Goal: Task Accomplishment & Management: Use online tool/utility

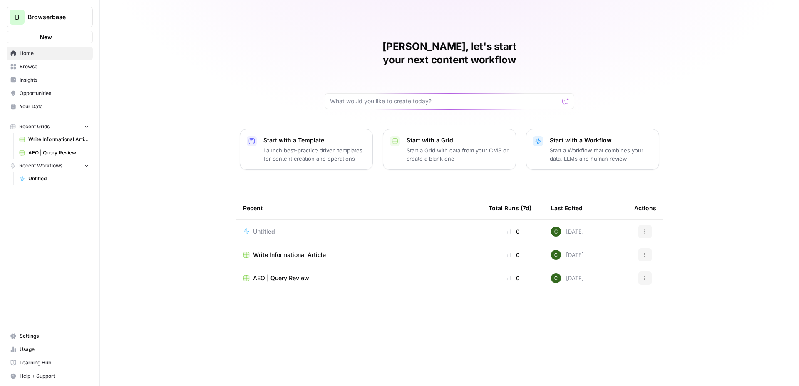
click at [52, 82] on span "Insights" at bounding box center [55, 79] width 70 height 7
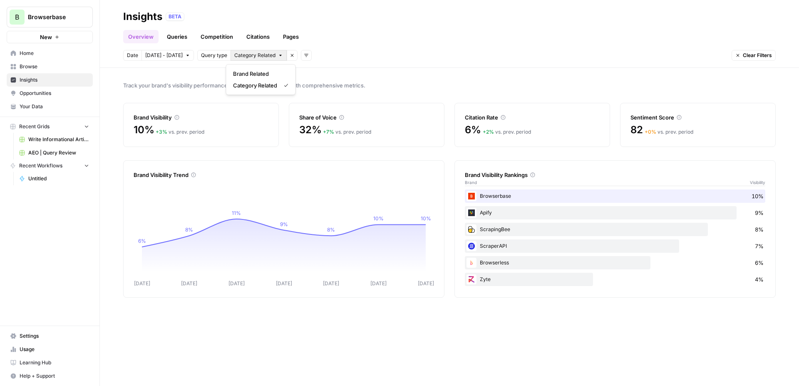
click at [264, 57] on span "Category Related" at bounding box center [254, 55] width 41 height 7
click at [301, 56] on button "Add filters" at bounding box center [306, 55] width 11 height 11
click at [320, 73] on span "Topic" at bounding box center [314, 74] width 22 height 8
click at [343, 54] on span "Select topics" at bounding box center [339, 55] width 30 height 7
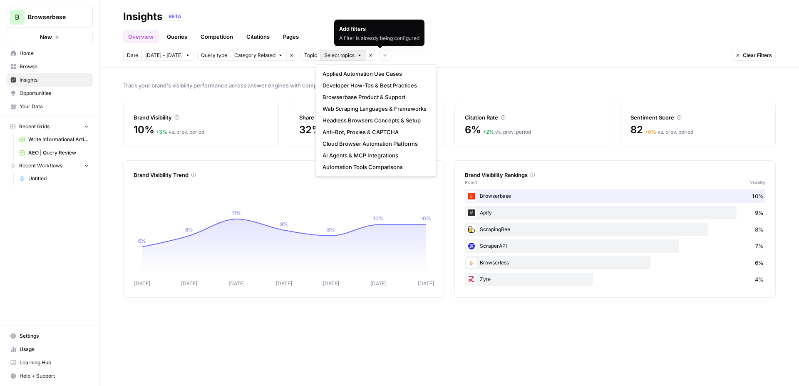
click at [368, 55] on icon "button" at bounding box center [370, 55] width 5 height 5
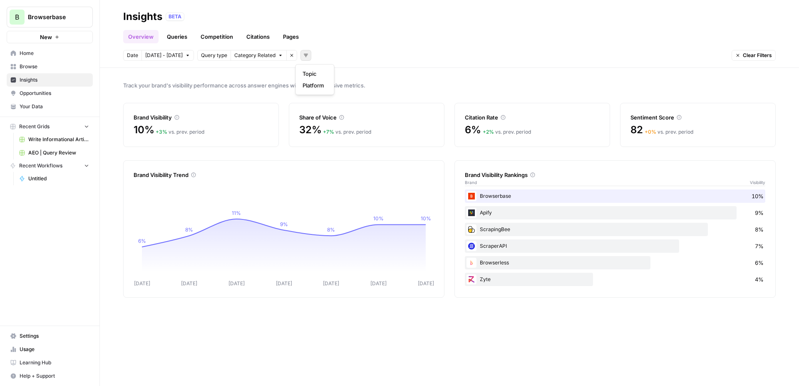
click at [303, 54] on icon "button" at bounding box center [305, 55] width 5 height 5
click at [321, 86] on span "Platform" at bounding box center [314, 85] width 22 height 8
click at [356, 55] on span "Select platform" at bounding box center [350, 55] width 36 height 7
click at [358, 82] on span "ChatGPT" at bounding box center [359, 85] width 42 height 8
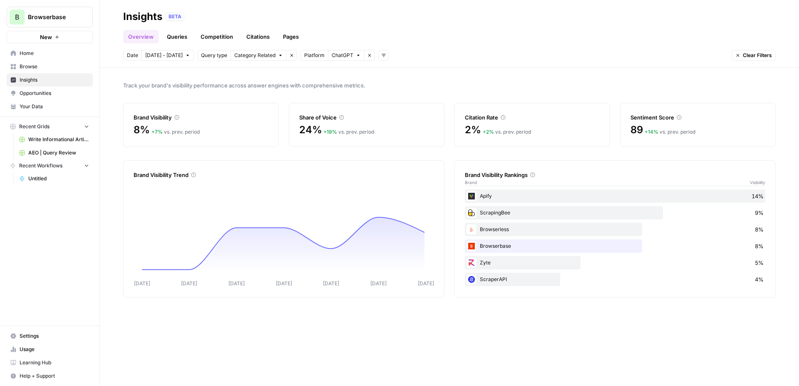
click at [356, 54] on icon "button" at bounding box center [358, 55] width 5 height 5
click at [351, 109] on span "Google AI Mode" at bounding box center [359, 108] width 42 height 8
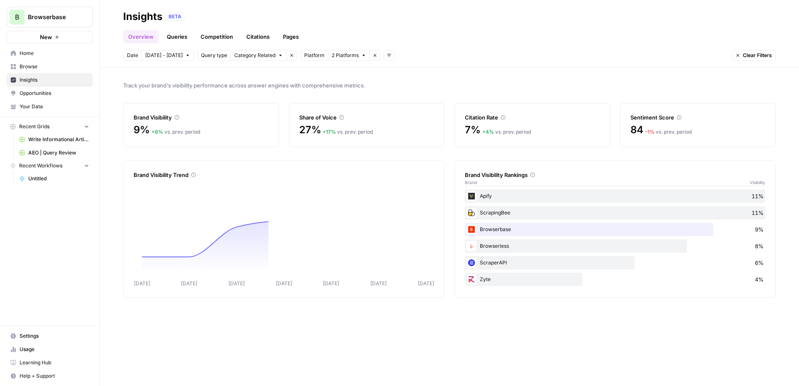
click at [351, 57] on span "2 Platforms" at bounding box center [345, 55] width 27 height 7
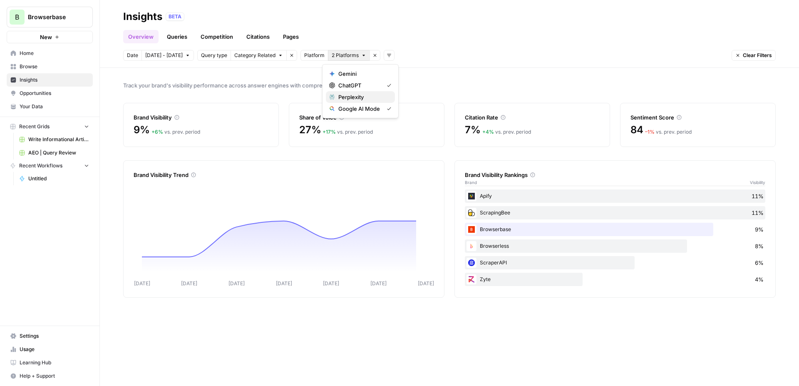
click at [351, 96] on span "Perplexity" at bounding box center [363, 97] width 50 height 8
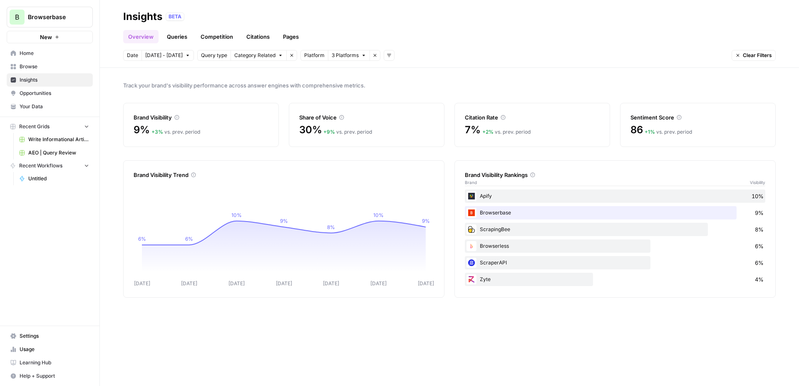
click at [29, 63] on span "Browse" at bounding box center [55, 66] width 70 height 7
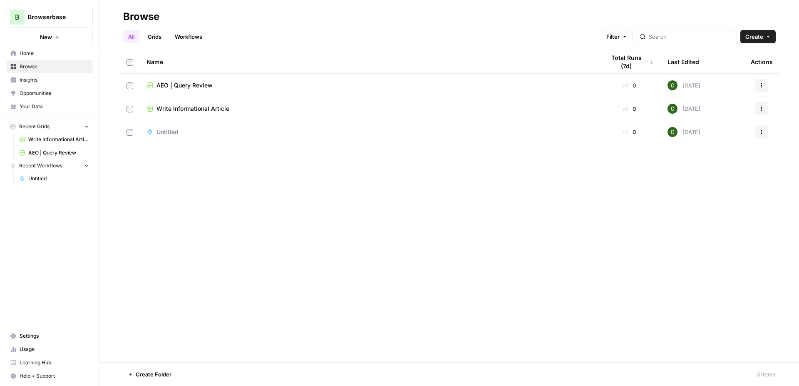
click at [186, 85] on span "AEO | Query Review" at bounding box center [185, 85] width 56 height 8
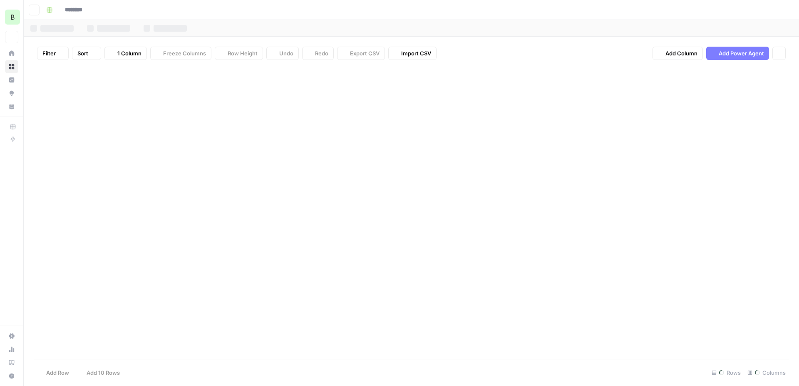
type input "**********"
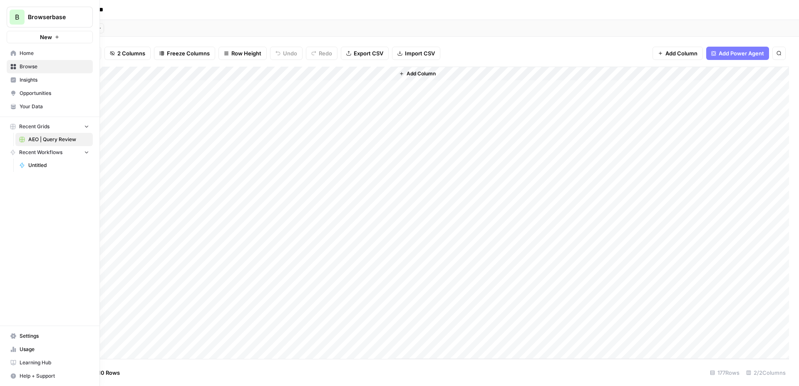
click at [30, 79] on span "Insights" at bounding box center [55, 79] width 70 height 7
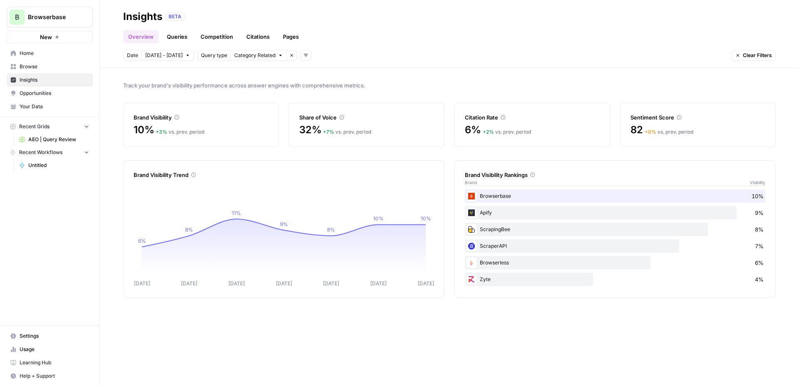
click at [184, 36] on link "Queries" at bounding box center [177, 36] width 30 height 13
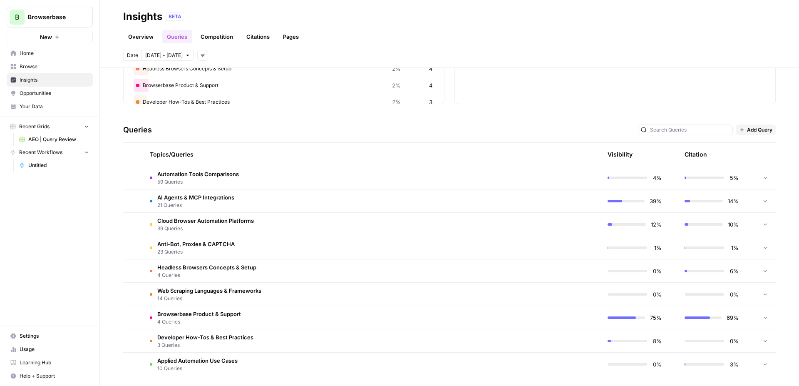
scroll to position [123, 0]
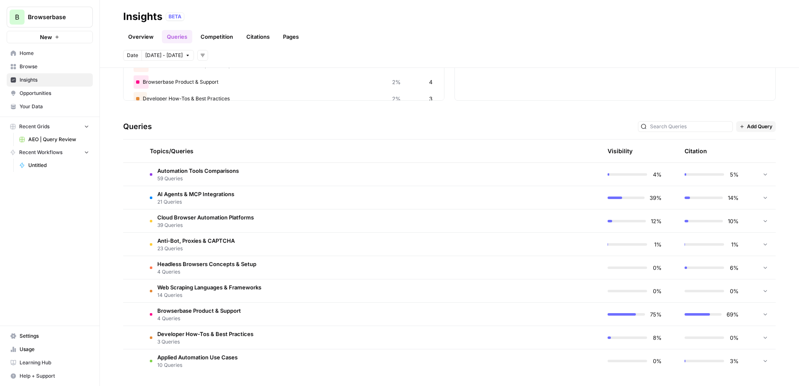
click at [312, 197] on td "AI Agents & MCP Integrations 21 Queries" at bounding box center [332, 197] width 379 height 23
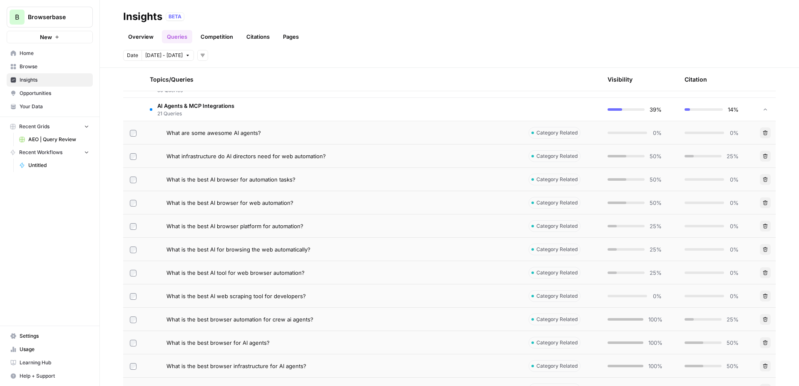
scroll to position [213, 0]
click at [388, 150] on div "What infrastructure do AI directors need for web automation?" at bounding box center [341, 154] width 349 height 8
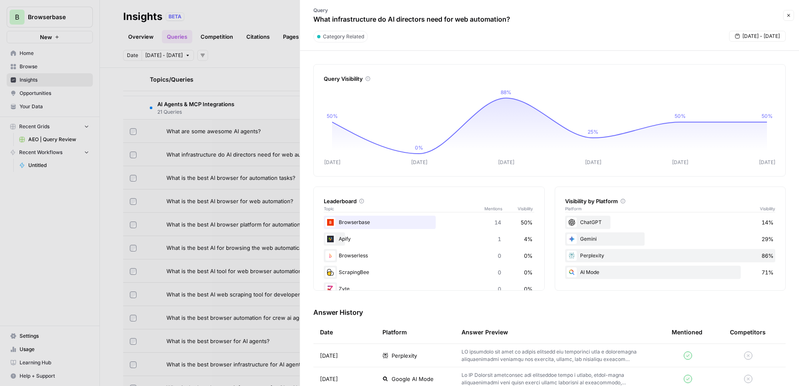
click at [398, 358] on span "Perplexity" at bounding box center [404, 355] width 25 height 8
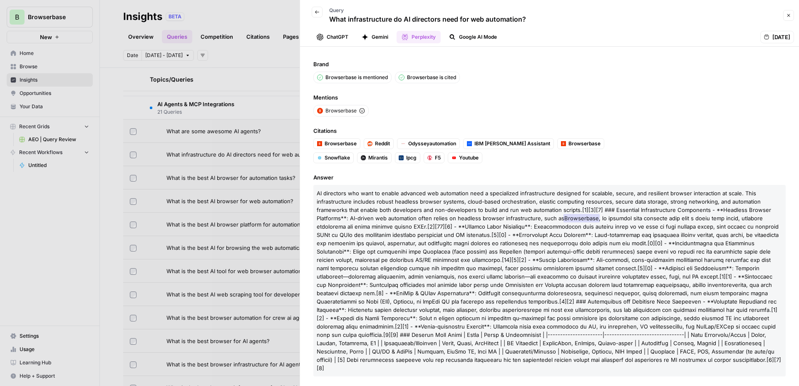
click at [471, 37] on button "Google AI Mode" at bounding box center [473, 37] width 58 height 12
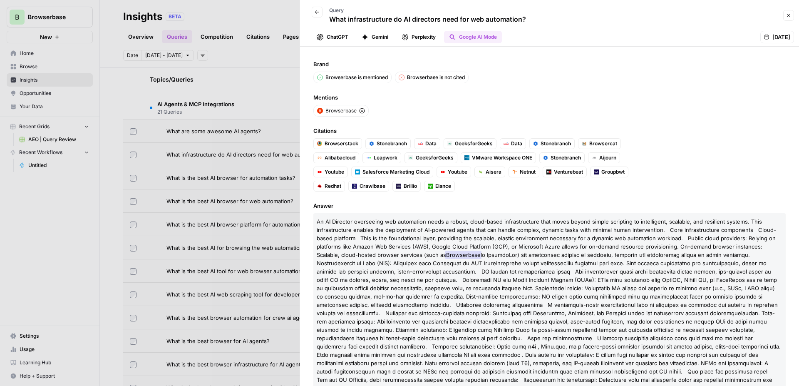
click at [382, 37] on button "Gemini" at bounding box center [375, 37] width 37 height 12
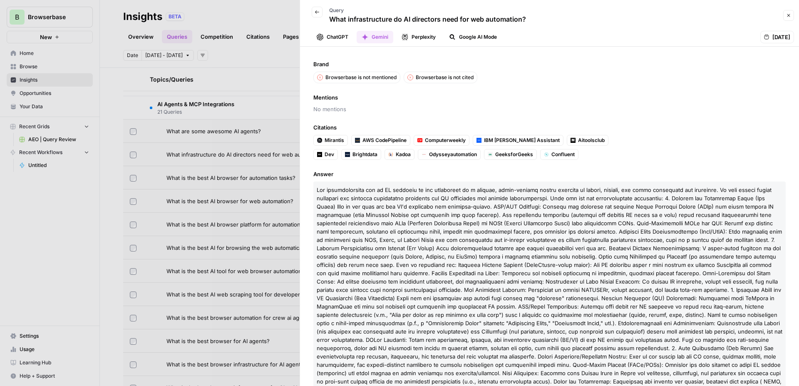
click at [341, 33] on button "ChatGPT" at bounding box center [333, 37] width 42 height 12
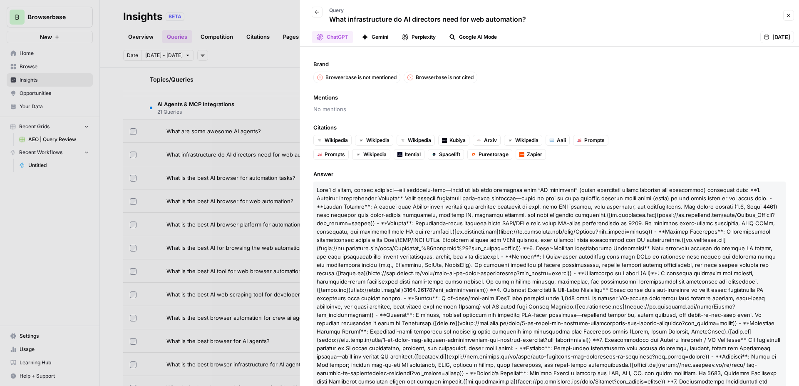
click at [266, 105] on div at bounding box center [399, 193] width 799 height 386
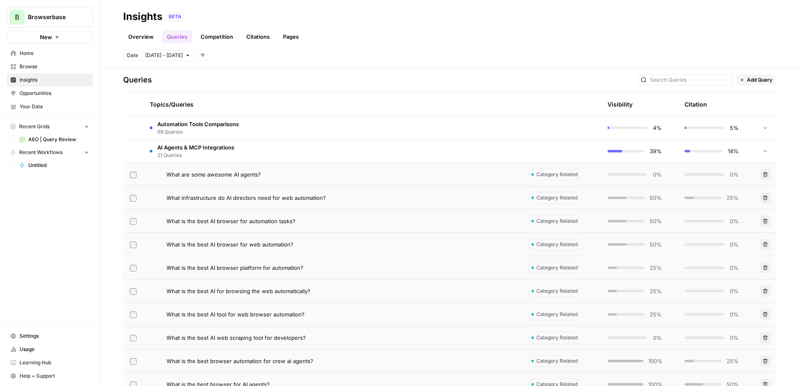
click at [367, 155] on td "AI Agents & MCP Integrations 21 Queries" at bounding box center [332, 150] width 379 height 23
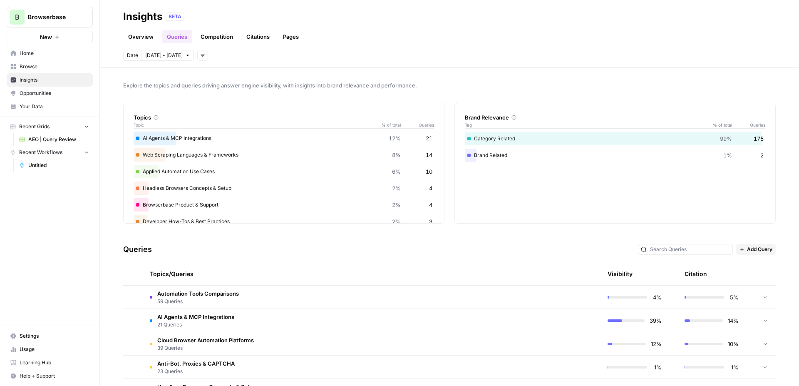
click at [261, 40] on link "Citations" at bounding box center [257, 36] width 33 height 13
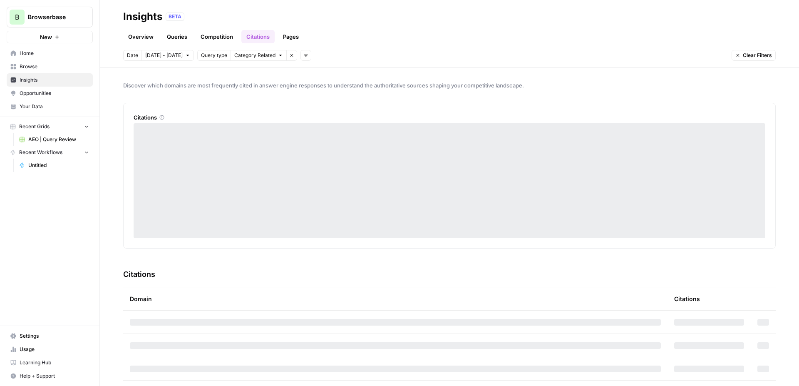
click at [179, 34] on link "Queries" at bounding box center [177, 36] width 30 height 13
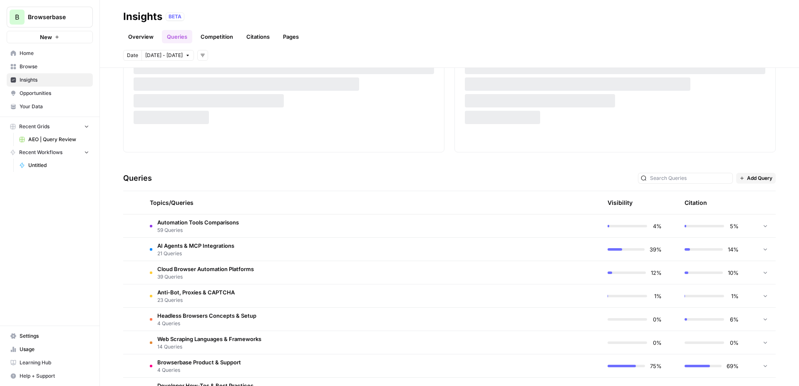
scroll to position [85, 0]
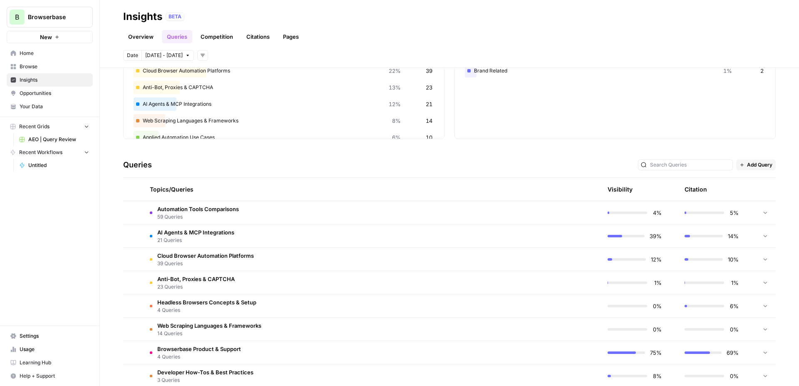
click at [293, 236] on td "AI Agents & MCP Integrations 21 Queries" at bounding box center [332, 235] width 379 height 23
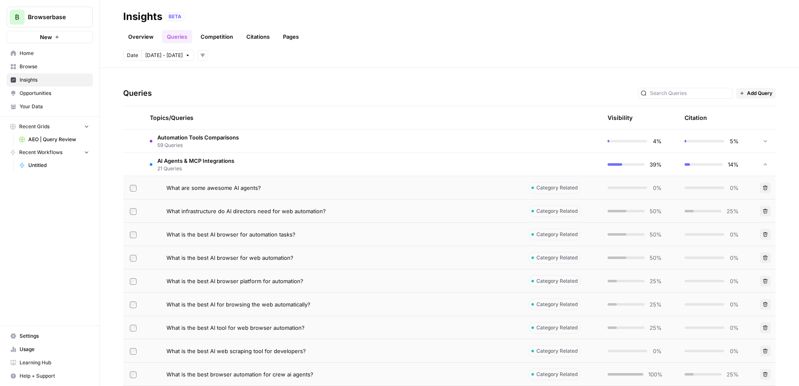
scroll to position [166, 0]
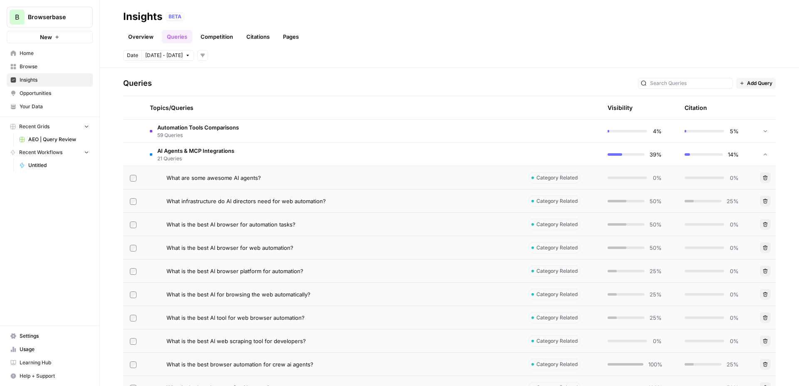
click at [394, 201] on div "What infrastructure do AI directors need for web automation?" at bounding box center [341, 201] width 349 height 8
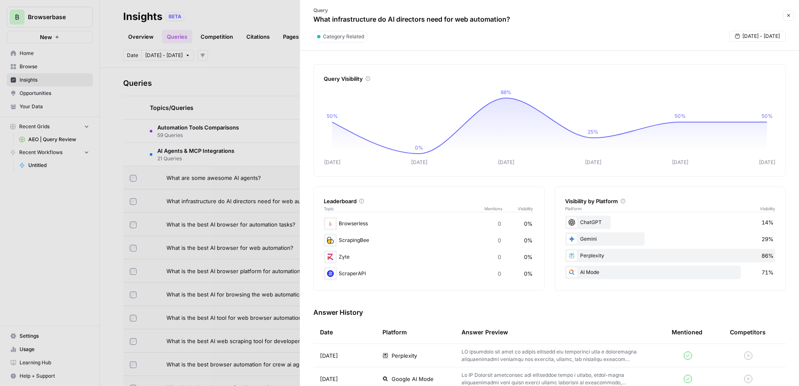
click at [279, 83] on div at bounding box center [399, 193] width 799 height 386
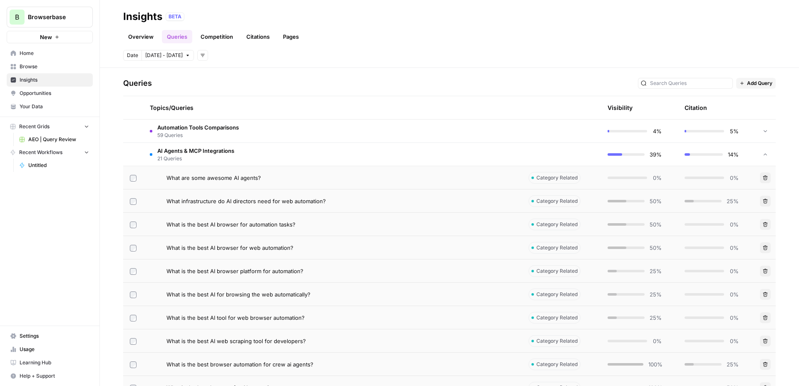
click at [257, 39] on link "Citations" at bounding box center [257, 36] width 33 height 13
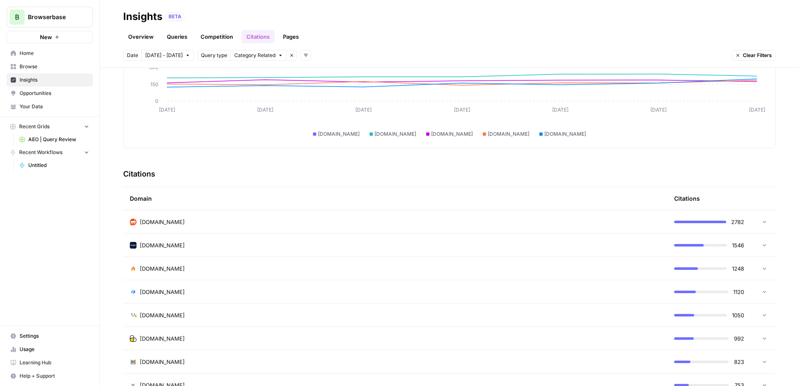
scroll to position [86, 0]
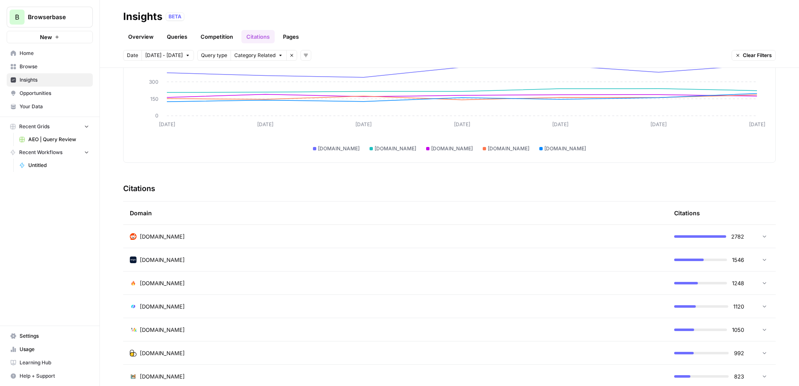
click at [261, 245] on td "[DOMAIN_NAME]" at bounding box center [395, 236] width 545 height 23
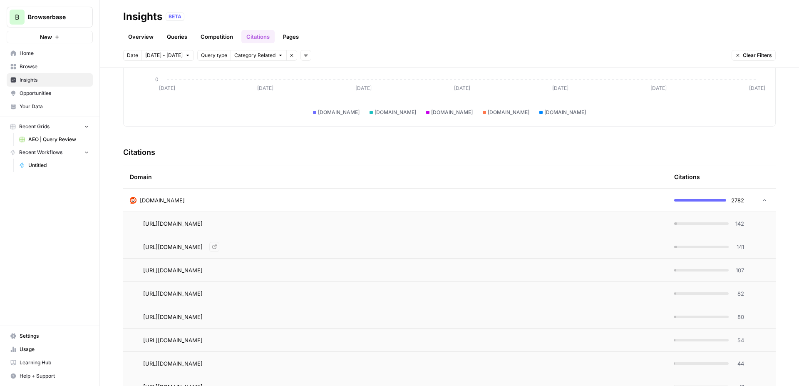
scroll to position [132, 0]
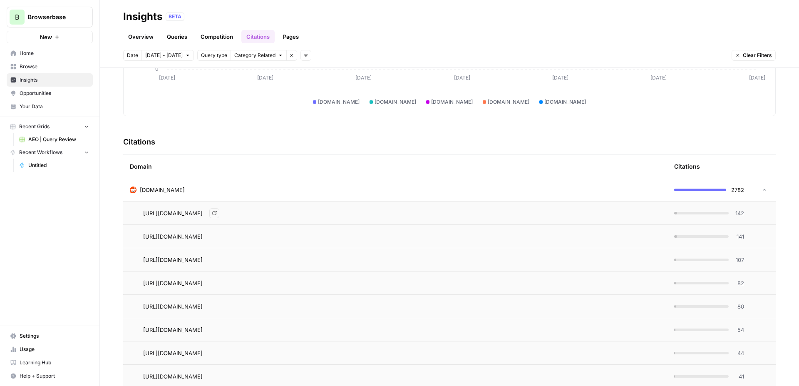
click at [217, 212] on icon "Go to page https://www.reddit.com/r/AskProgrammers/comments/1jb24o4/whats_the_b…" at bounding box center [214, 213] width 5 height 5
click at [227, 185] on td "[DOMAIN_NAME]" at bounding box center [395, 189] width 545 height 23
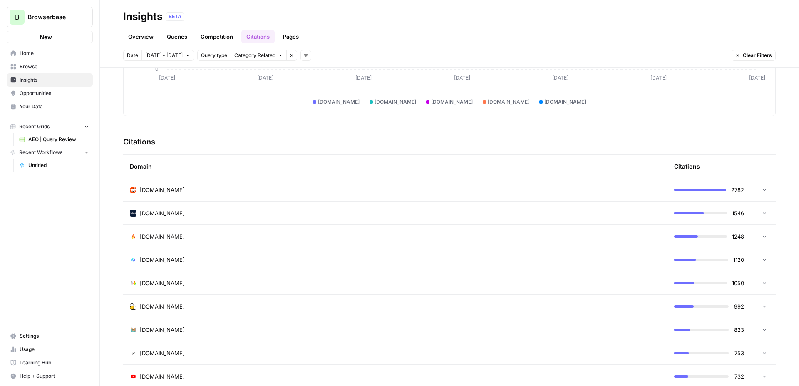
click at [217, 35] on link "Competition" at bounding box center [217, 36] width 42 height 13
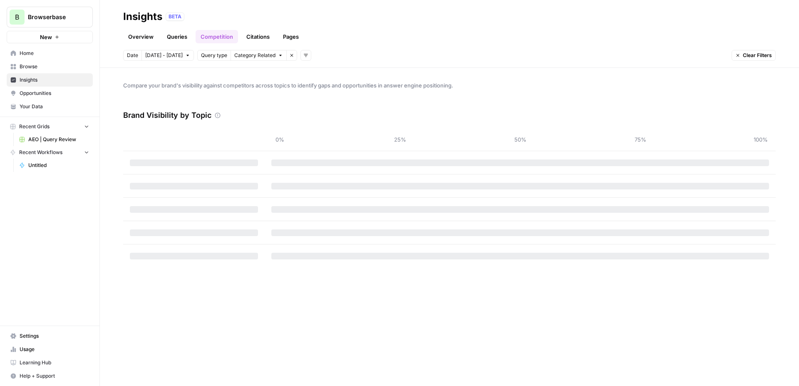
click at [179, 35] on link "Queries" at bounding box center [177, 36] width 30 height 13
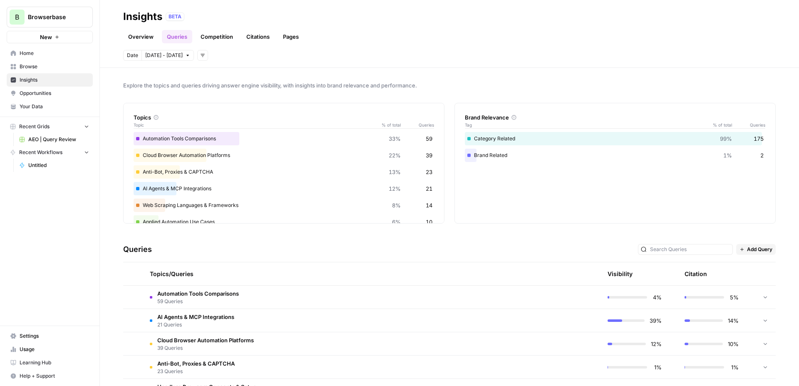
click at [263, 38] on link "Citations" at bounding box center [257, 36] width 33 height 13
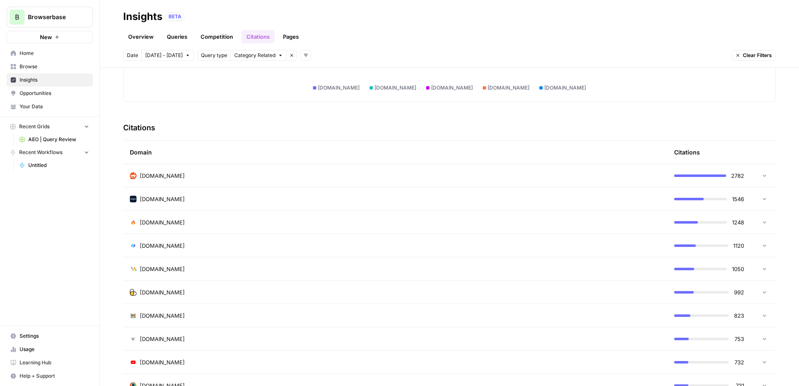
scroll to position [122, 0]
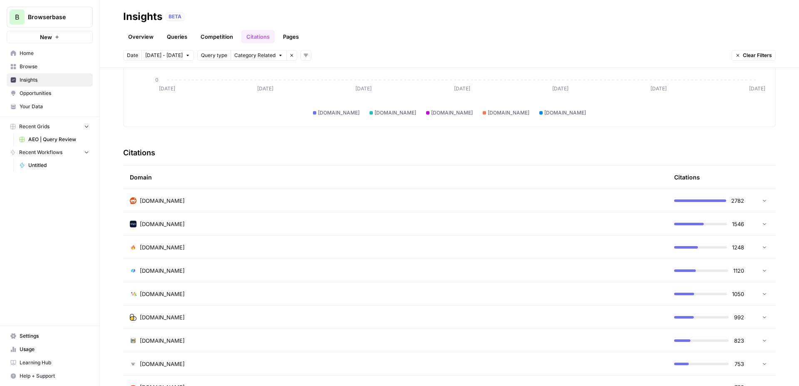
click at [432, 201] on div "[DOMAIN_NAME]" at bounding box center [395, 201] width 531 height 8
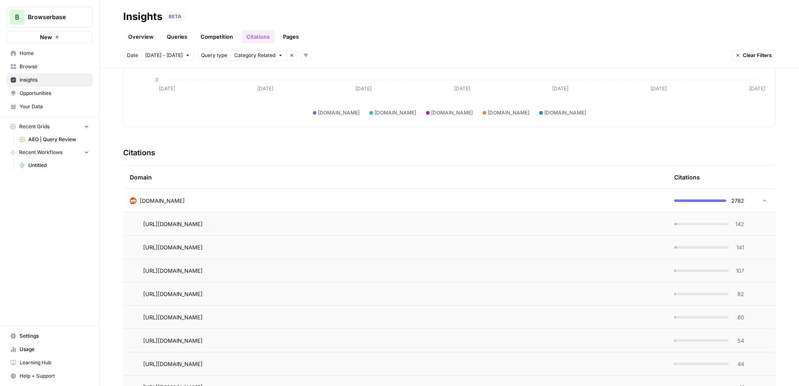
click at [495, 190] on td "[DOMAIN_NAME]" at bounding box center [395, 200] width 545 height 23
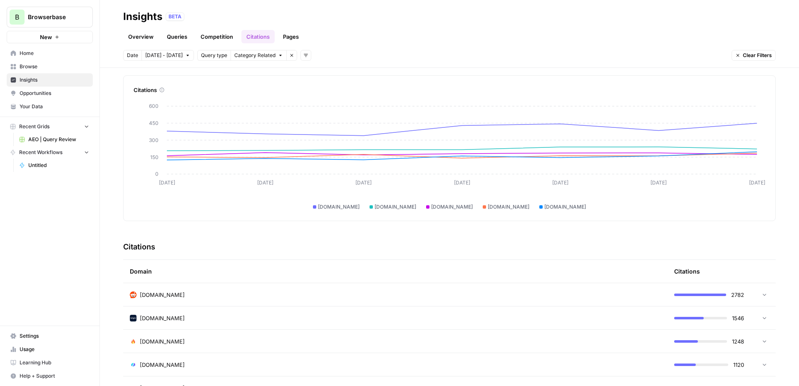
scroll to position [28, 0]
click at [303, 54] on icon "button" at bounding box center [305, 55] width 5 height 5
click at [321, 84] on span "Platform" at bounding box center [314, 85] width 22 height 8
click at [344, 55] on span "Select platform" at bounding box center [350, 55] width 36 height 7
click at [360, 53] on span "Select platform" at bounding box center [350, 55] width 36 height 7
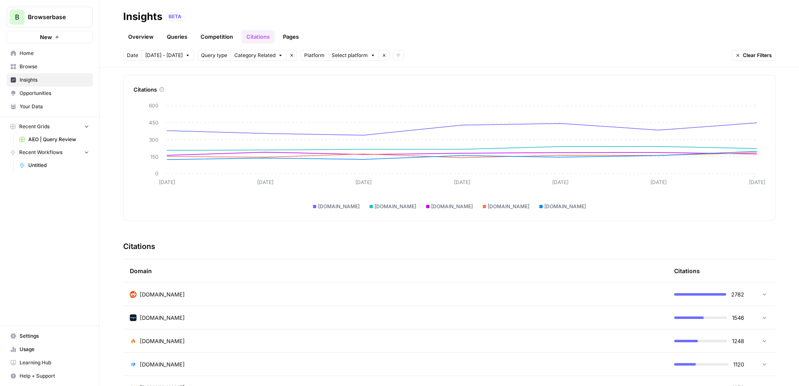
click at [382, 56] on icon "button" at bounding box center [384, 55] width 5 height 5
click at [305, 56] on button "Add filters" at bounding box center [306, 55] width 11 height 11
click at [319, 75] on span "Topic" at bounding box center [314, 74] width 22 height 8
click at [344, 56] on span "Select topics" at bounding box center [339, 55] width 30 height 7
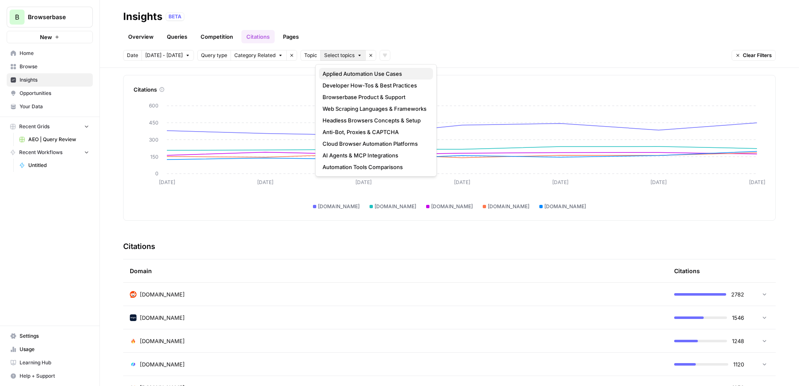
click at [348, 73] on span "Applied Automation Use Cases" at bounding box center [375, 74] width 104 height 8
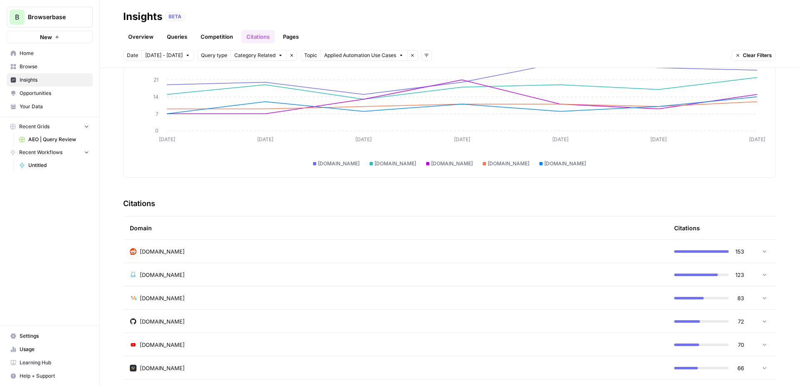
scroll to position [26, 0]
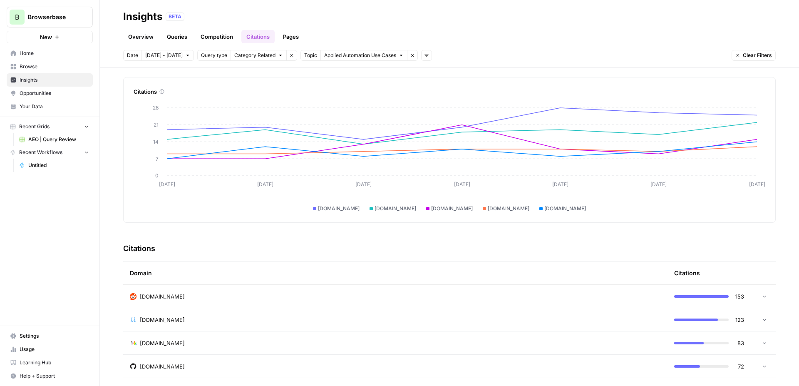
click at [290, 37] on link "Pages" at bounding box center [291, 36] width 26 height 13
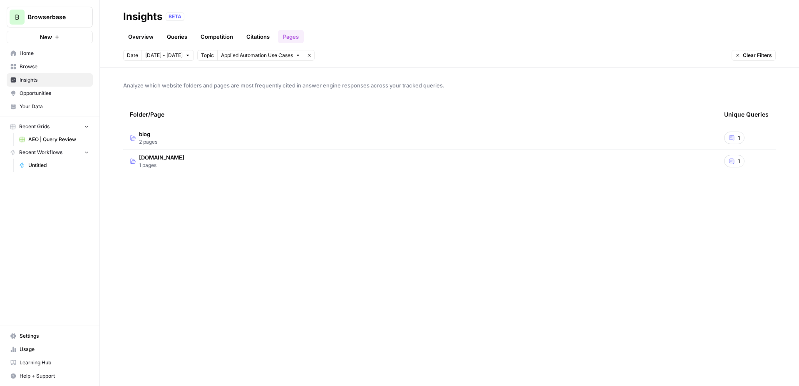
click at [341, 140] on td "blog 2 pages" at bounding box center [420, 137] width 595 height 23
click at [736, 164] on div "1" at bounding box center [734, 161] width 20 height 12
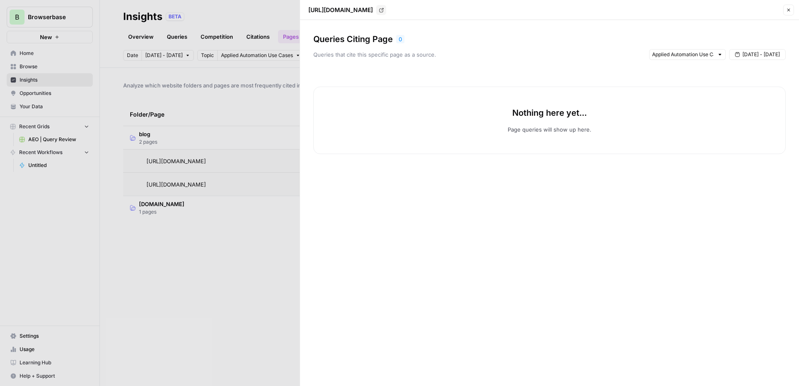
click at [789, 12] on icon "button" at bounding box center [788, 9] width 5 height 5
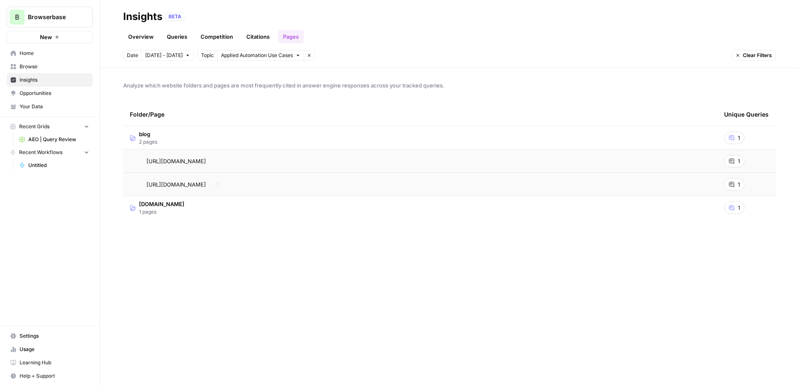
click at [323, 209] on td "[DOMAIN_NAME] 1 pages" at bounding box center [420, 207] width 595 height 23
click at [241, 134] on td "blog 2 pages" at bounding box center [420, 137] width 595 height 23
click at [254, 35] on link "Citations" at bounding box center [257, 36] width 33 height 13
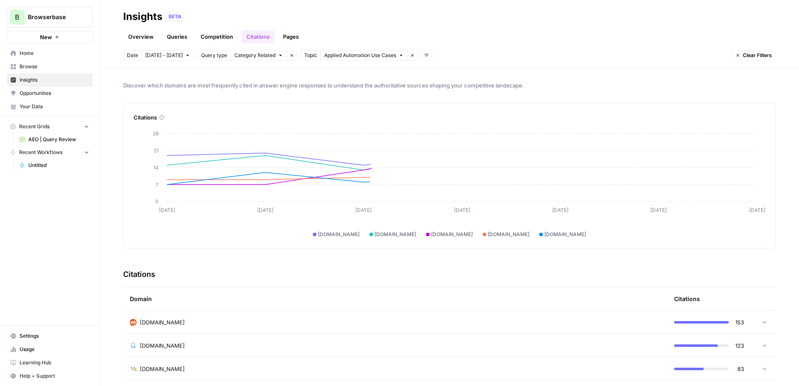
click at [213, 38] on link "Competition" at bounding box center [217, 36] width 42 height 13
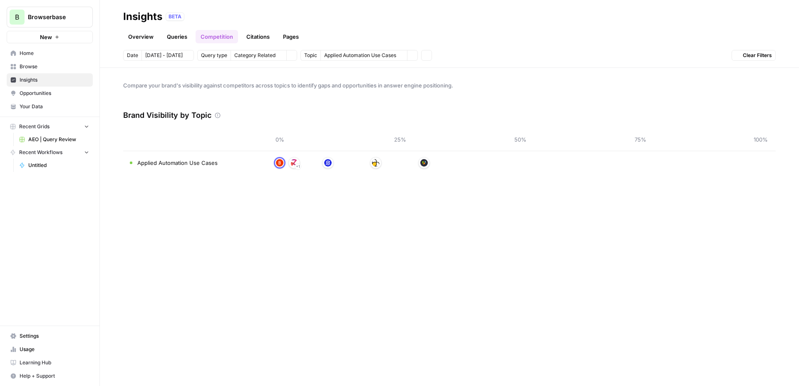
click at [177, 37] on link "Queries" at bounding box center [177, 36] width 30 height 13
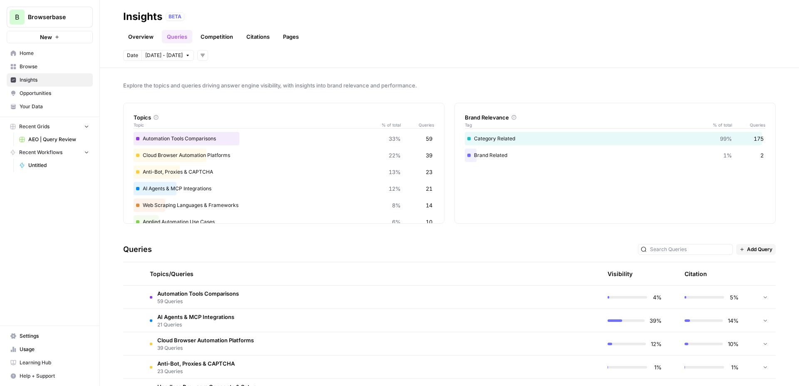
click at [143, 35] on link "Overview" at bounding box center [140, 36] width 35 height 13
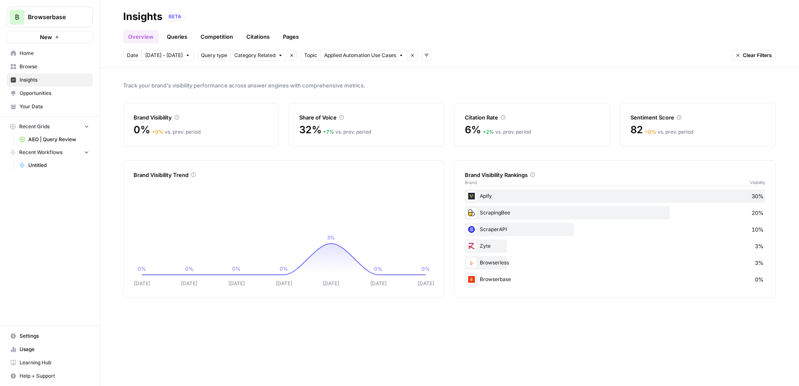
click at [45, 105] on span "Your Data" at bounding box center [55, 106] width 70 height 7
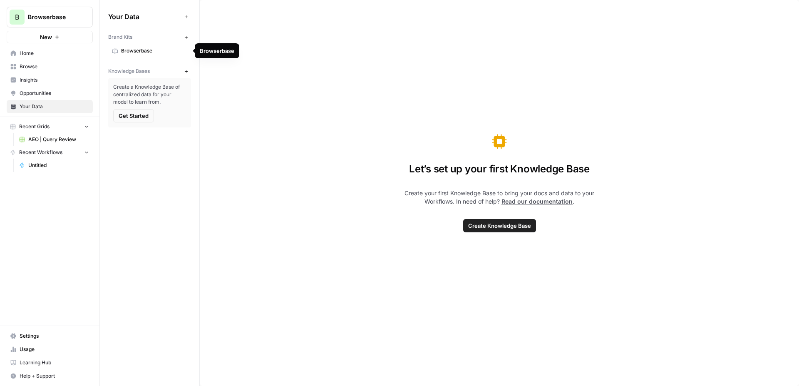
click at [144, 50] on span "Browserbase" at bounding box center [154, 50] width 66 height 7
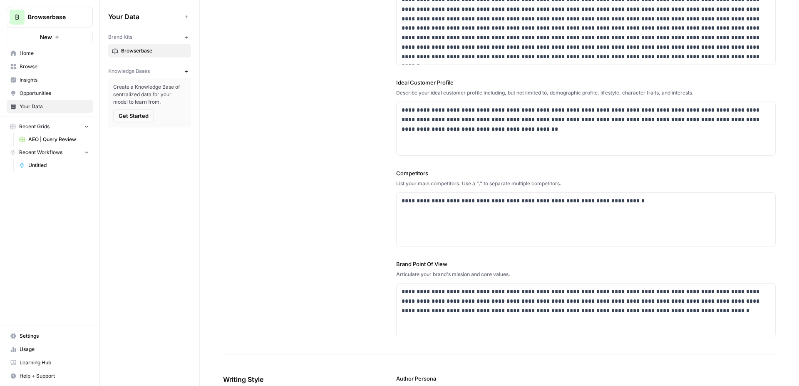
scroll to position [125, 0]
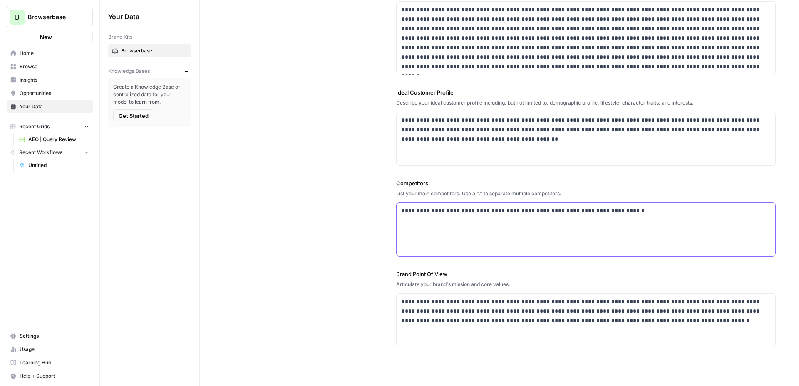
click at [659, 211] on p "**********" at bounding box center [586, 211] width 369 height 10
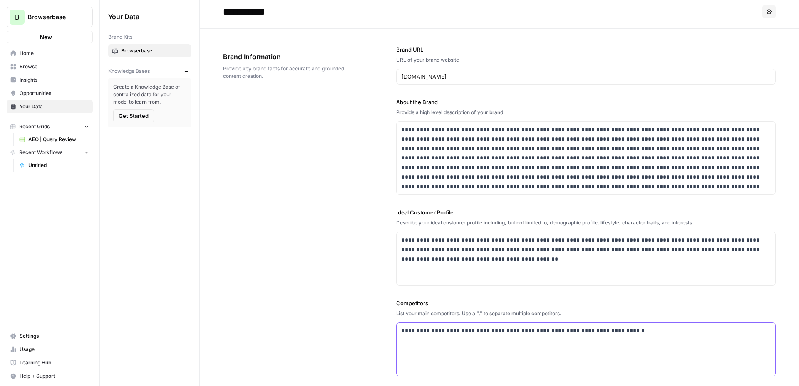
scroll to position [0, 0]
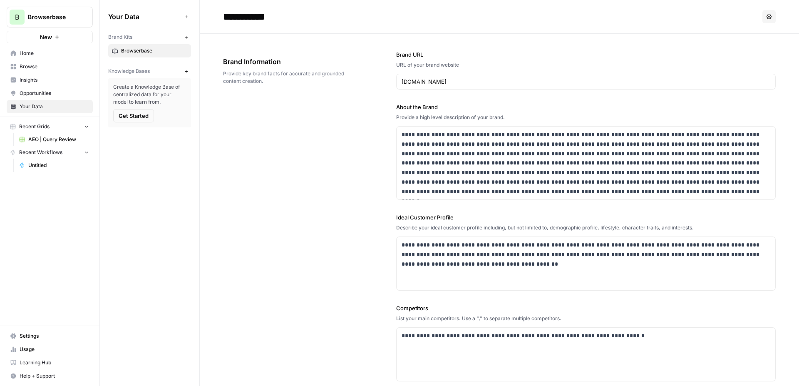
click at [185, 69] on icon "button" at bounding box center [186, 71] width 5 height 5
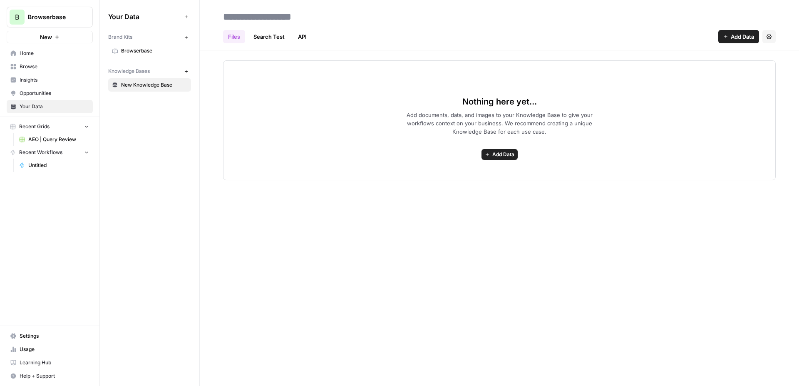
click at [739, 39] on span "Add Data" at bounding box center [742, 36] width 23 height 8
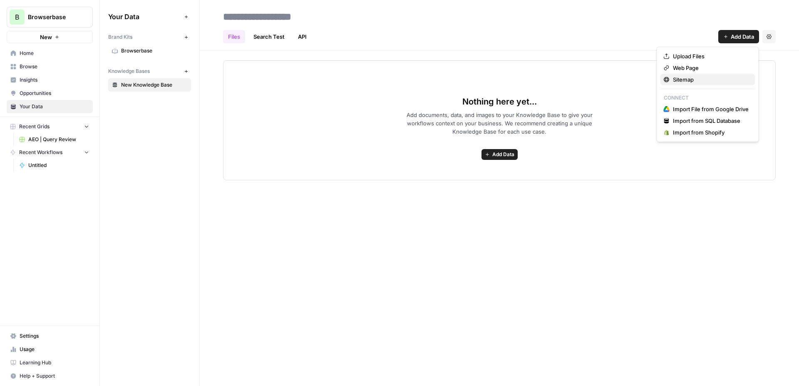
click at [701, 79] on span "Sitemap" at bounding box center [711, 79] width 76 height 8
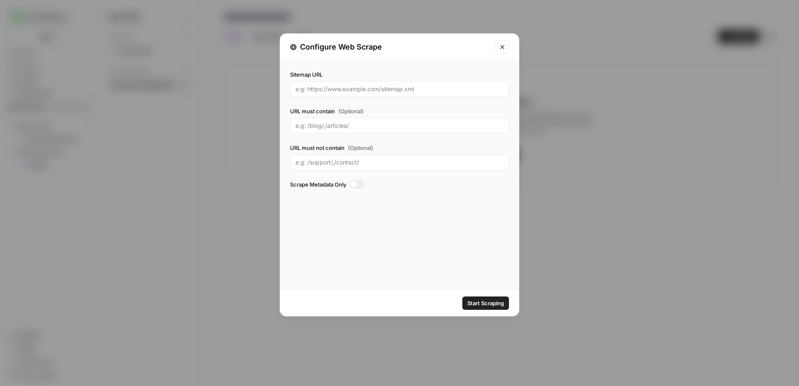
click at [507, 43] on button "Close modal" at bounding box center [502, 46] width 13 height 13
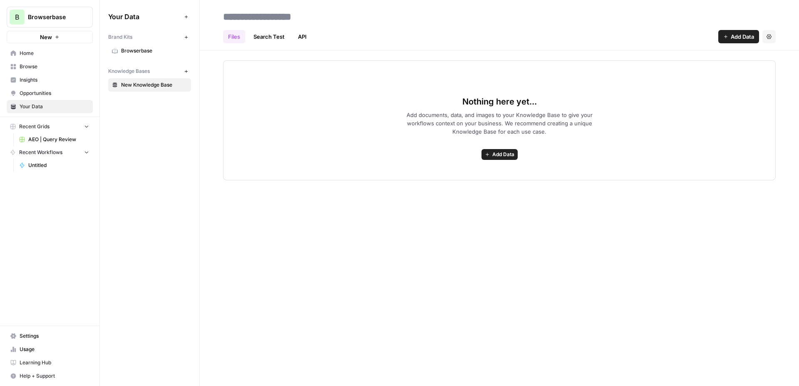
click at [734, 40] on span "Add Data" at bounding box center [742, 36] width 23 height 8
click at [57, 82] on span "Insights" at bounding box center [55, 79] width 70 height 7
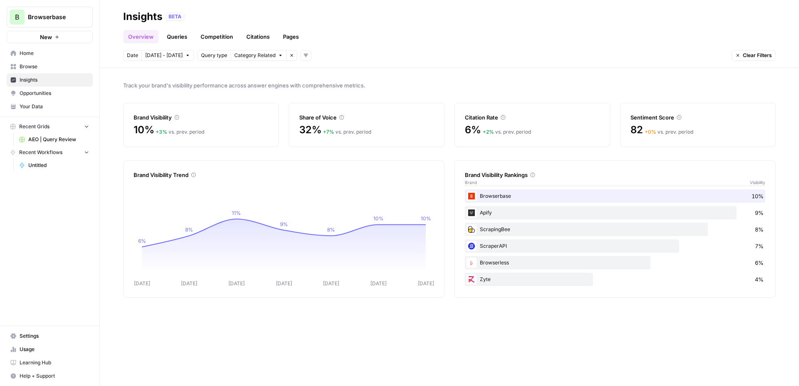
click at [49, 93] on span "Opportunities" at bounding box center [55, 93] width 70 height 7
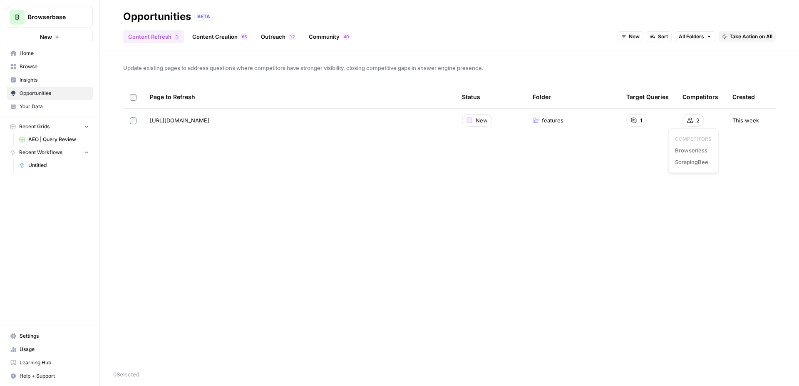
click at [691, 121] on icon at bounding box center [690, 120] width 6 height 5
click at [227, 34] on link "Content Creation 5 6" at bounding box center [219, 36] width 65 height 13
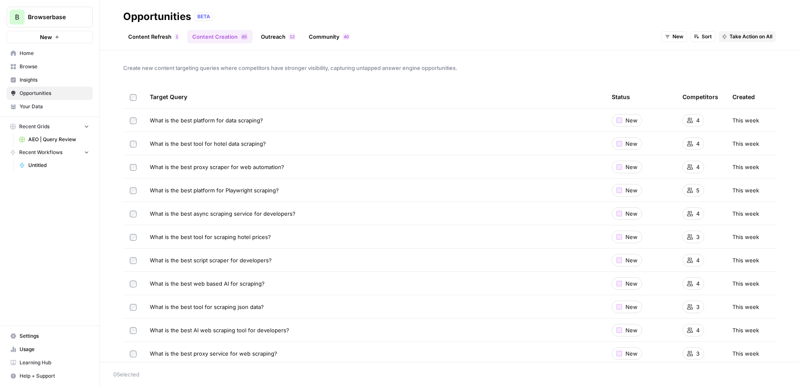
click at [698, 36] on icon "button" at bounding box center [696, 36] width 5 height 5
click at [718, 64] on span "Competitors (High to Low)" at bounding box center [731, 66] width 68 height 8
click at [742, 373] on span "Take Action on Selected" at bounding box center [753, 374] width 57 height 7
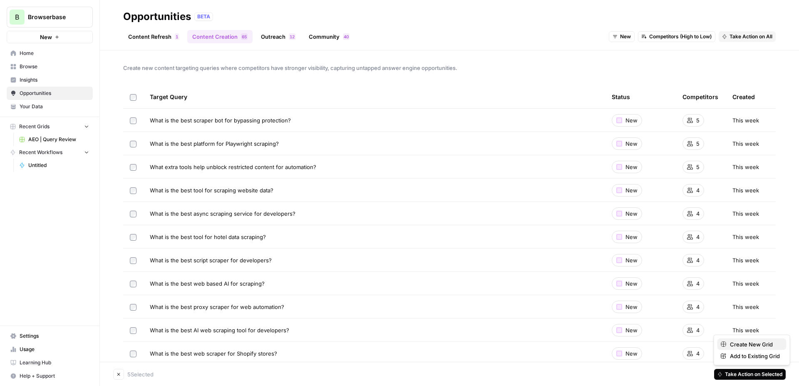
click at [750, 344] on span "Create New Grid" at bounding box center [755, 344] width 50 height 8
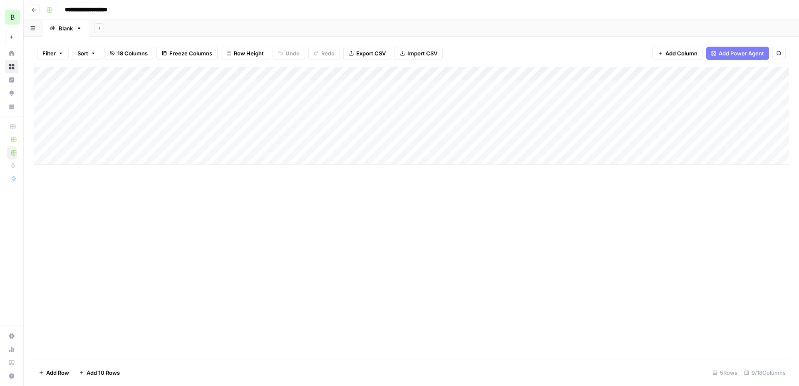
click at [326, 86] on div "Add Column" at bounding box center [412, 116] width 756 height 98
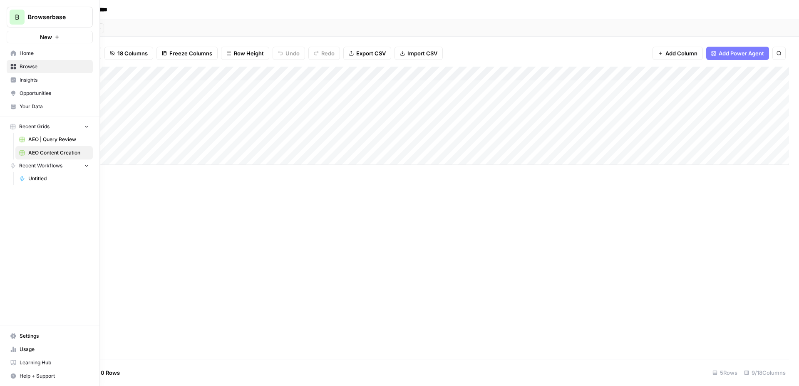
click at [34, 91] on span "Opportunities" at bounding box center [55, 93] width 70 height 7
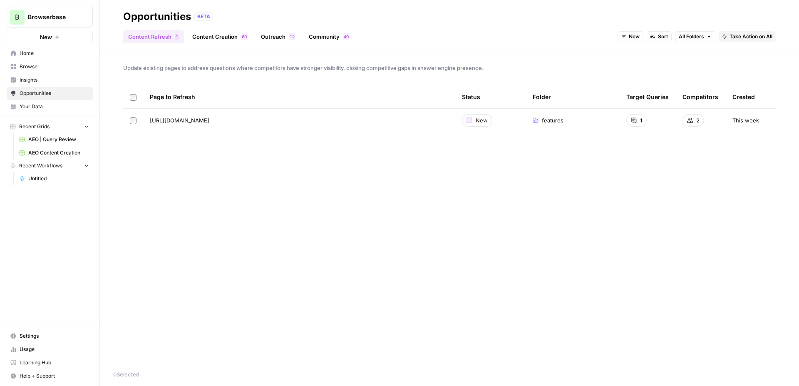
click at [45, 69] on span "Browse" at bounding box center [55, 66] width 70 height 7
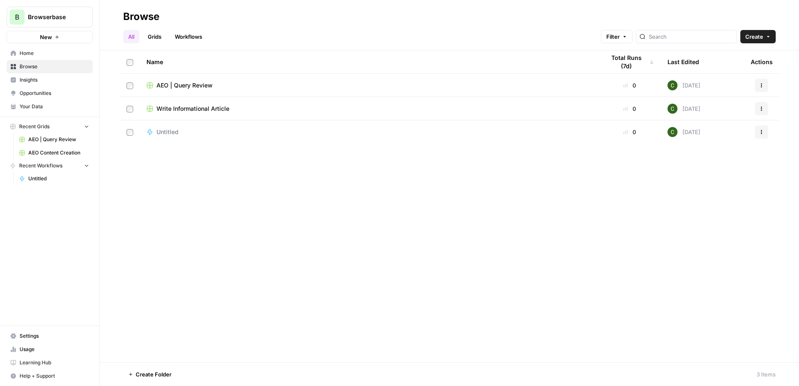
click at [37, 81] on span "Insights" at bounding box center [55, 79] width 70 height 7
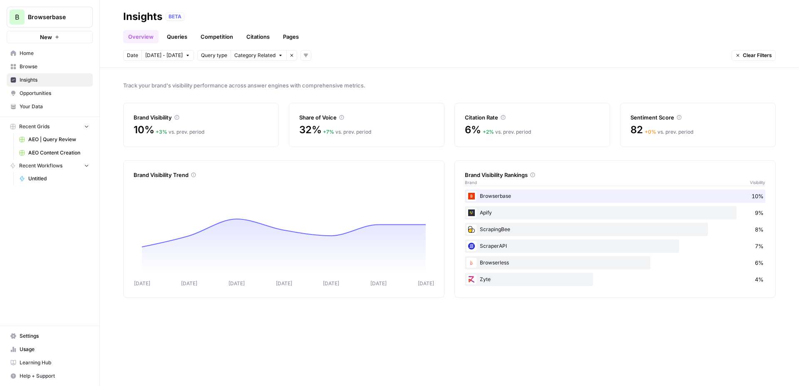
click at [180, 33] on link "Queries" at bounding box center [177, 36] width 30 height 13
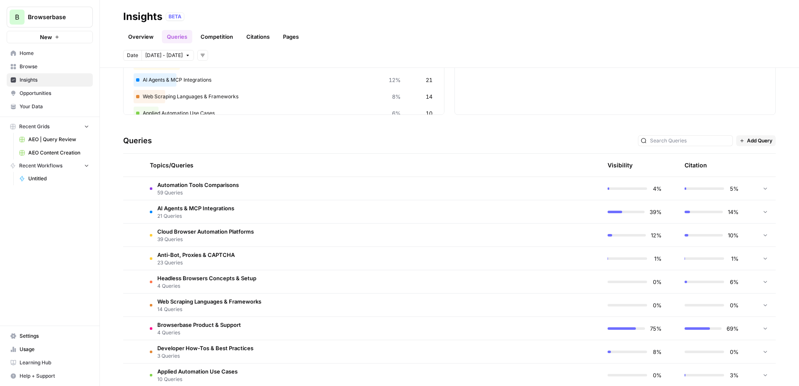
scroll to position [113, 0]
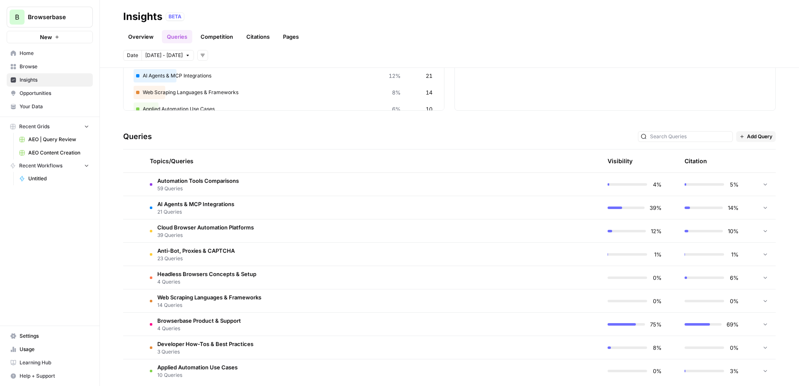
click at [59, 96] on span "Opportunities" at bounding box center [55, 93] width 70 height 7
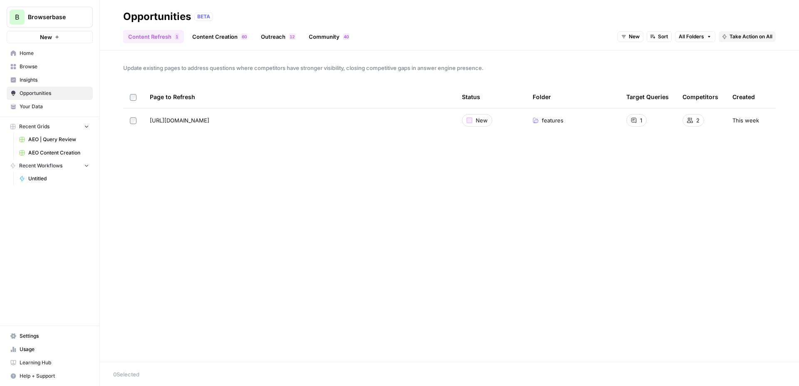
click at [236, 38] on link "Content Creation 0 6" at bounding box center [219, 36] width 65 height 13
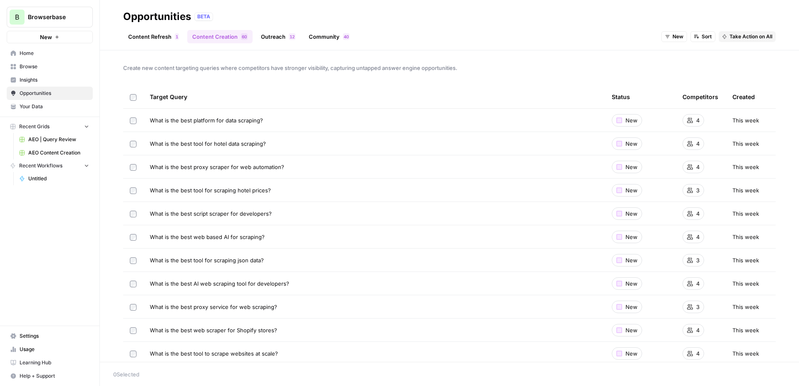
click at [157, 35] on link "Content Refresh 1" at bounding box center [153, 36] width 61 height 13
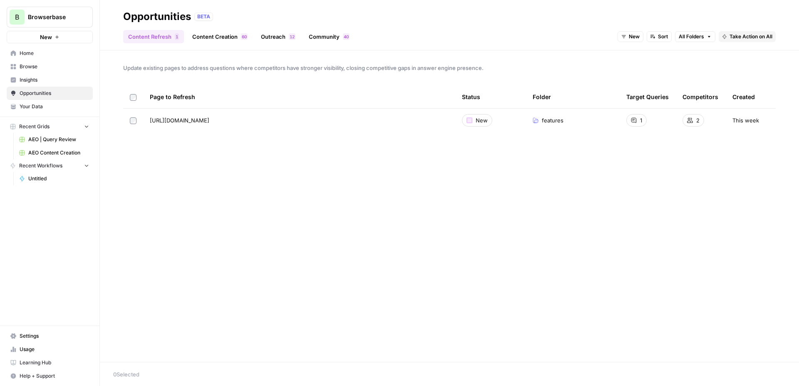
click at [219, 33] on link "Content Creation 0 6" at bounding box center [219, 36] width 65 height 13
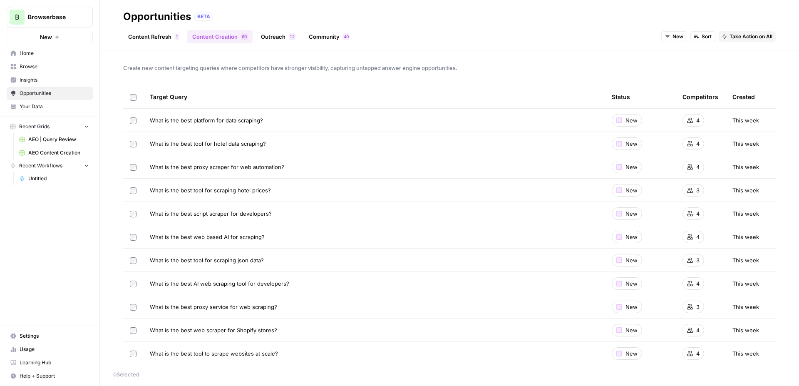
click at [282, 38] on link "Outreach 2 1" at bounding box center [278, 36] width 45 height 13
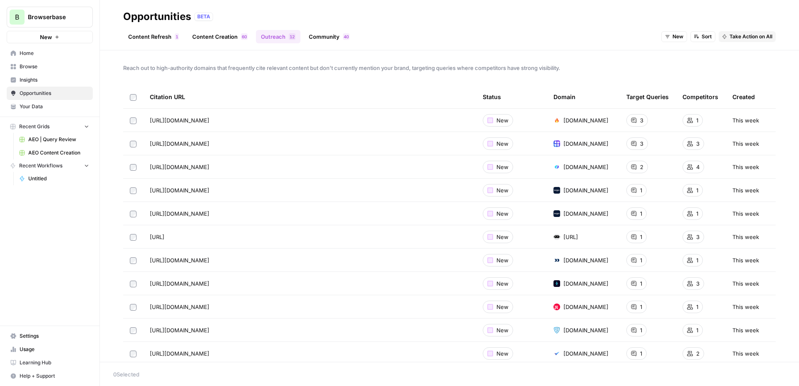
click at [49, 82] on span "Insights" at bounding box center [55, 79] width 70 height 7
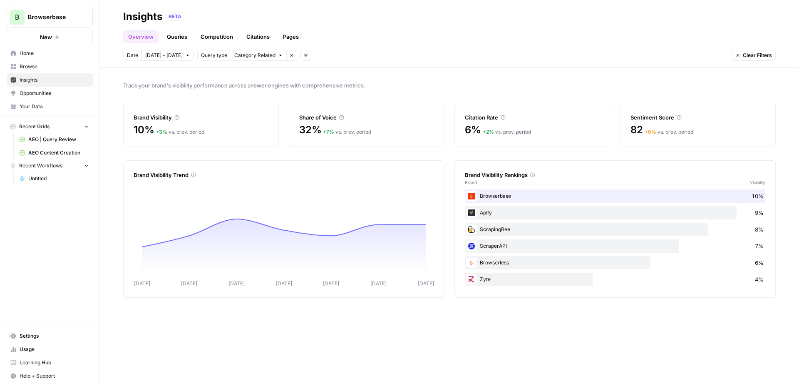
click at [286, 37] on link "Pages" at bounding box center [291, 36] width 26 height 13
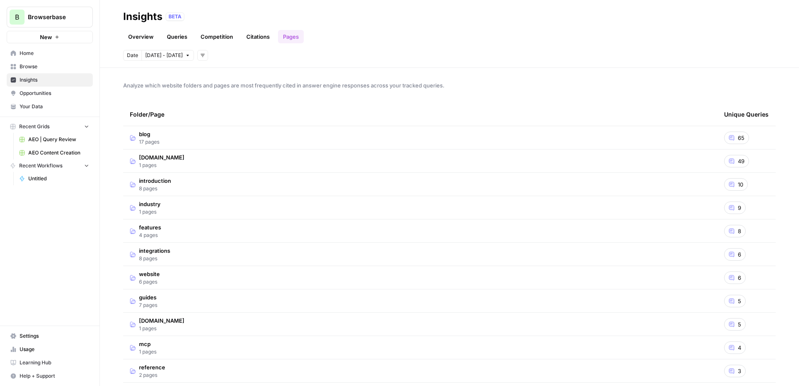
click at [67, 95] on span "Opportunities" at bounding box center [55, 93] width 70 height 7
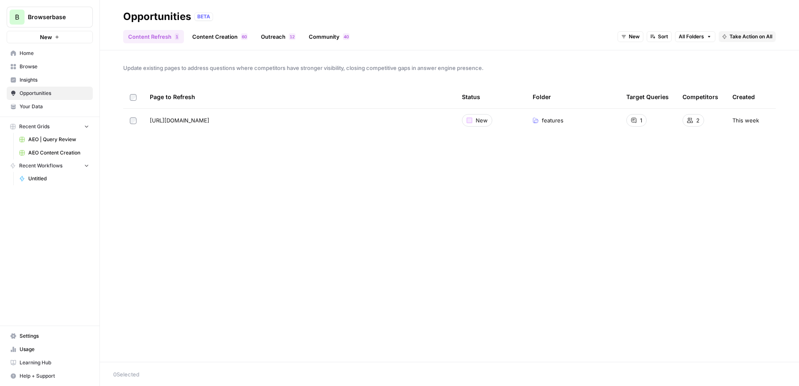
click at [228, 39] on link "Content Creation 0 6" at bounding box center [219, 36] width 65 height 13
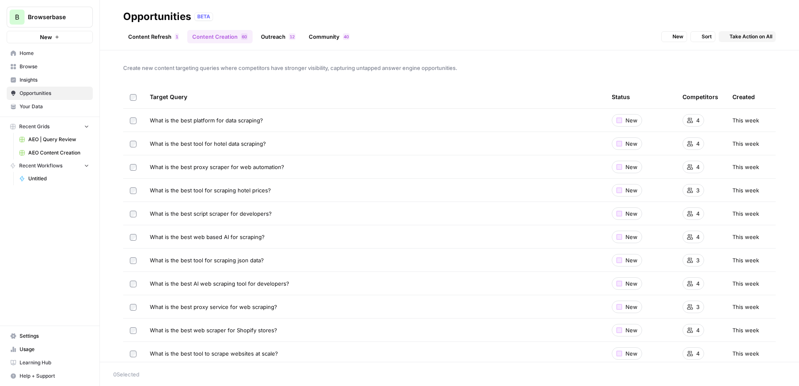
click at [290, 35] on span "1" at bounding box center [291, 36] width 2 height 7
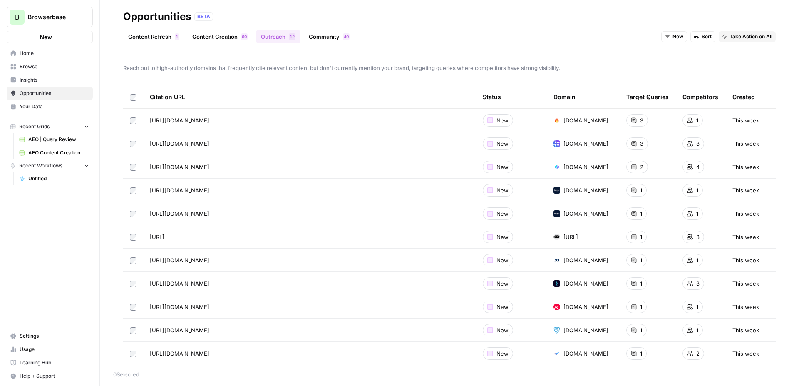
click at [340, 40] on link "Community 0 4" at bounding box center [329, 36] width 51 height 13
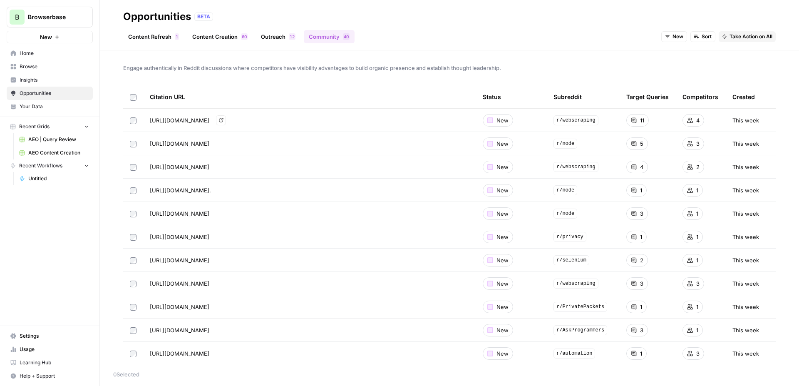
click at [224, 121] on icon "Go to page https://www.reddit.com/r/webscraping/comments/1kf8gyd/new_tools_or_t…" at bounding box center [221, 120] width 5 height 5
click at [52, 76] on span "Insights" at bounding box center [55, 79] width 70 height 7
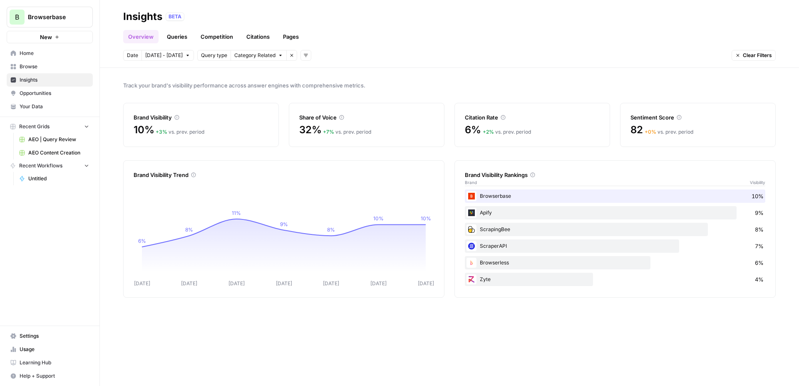
click at [62, 37] on button "New" at bounding box center [50, 37] width 86 height 12
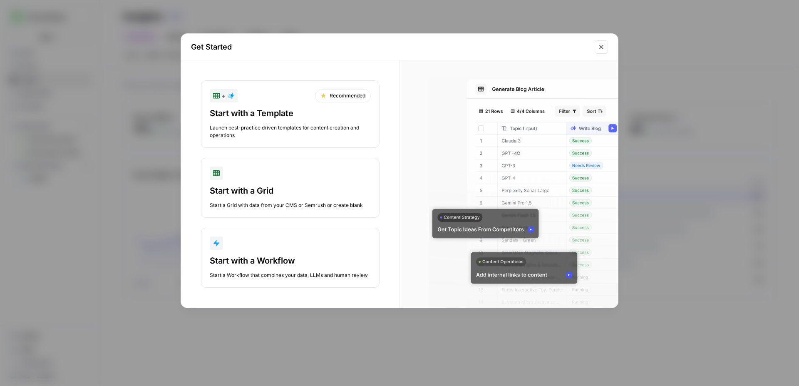
click at [289, 106] on button "+ Recommended Start with a Template Launch best-practice driven templates for c…" at bounding box center [290, 113] width 179 height 67
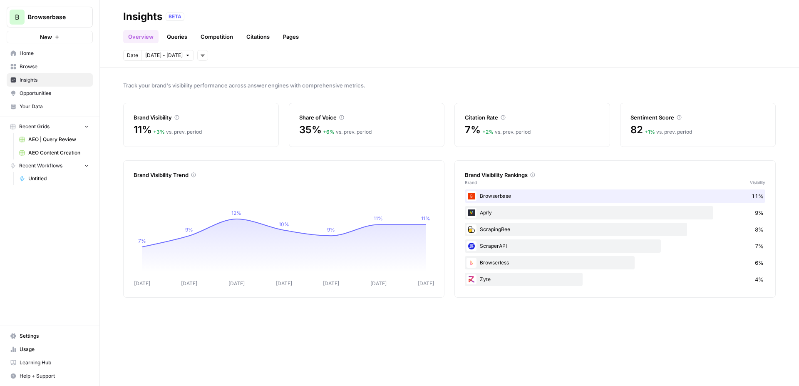
click at [61, 33] on button "New" at bounding box center [50, 37] width 86 height 12
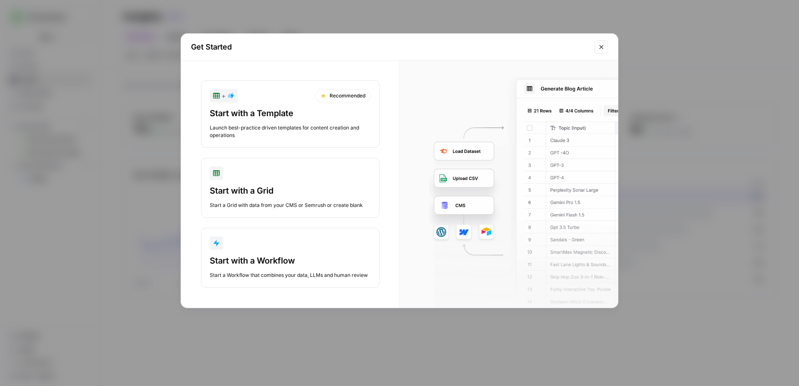
click at [265, 184] on button "Start with a Grid Start a Grid with data from your CMS or Semrush or create bla…" at bounding box center [290, 188] width 179 height 60
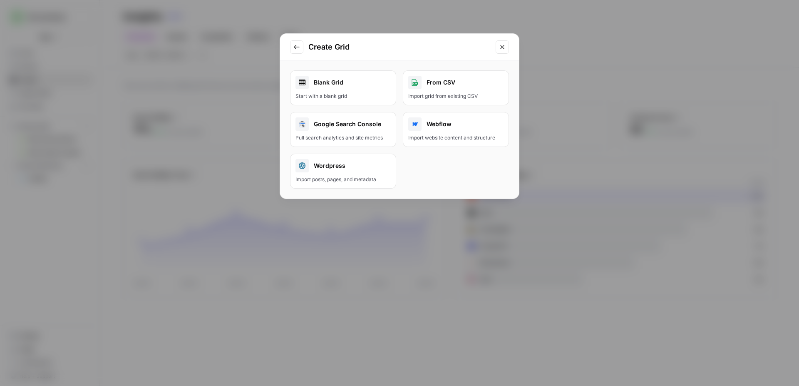
click at [363, 90] on link "Blank Grid Start with a blank grid" at bounding box center [343, 87] width 106 height 35
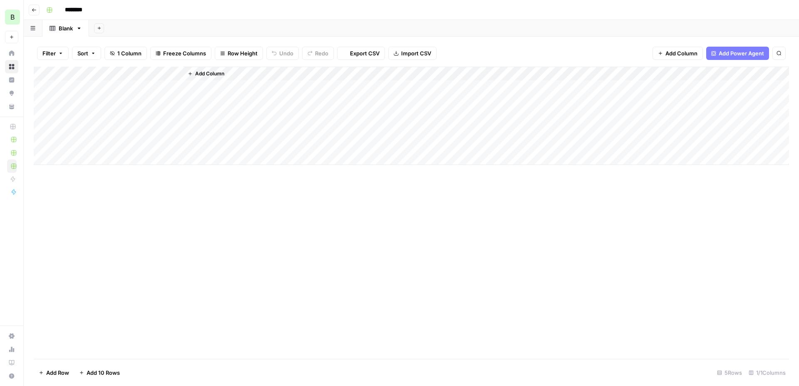
click at [745, 55] on span "Add Power Agent" at bounding box center [741, 53] width 45 height 8
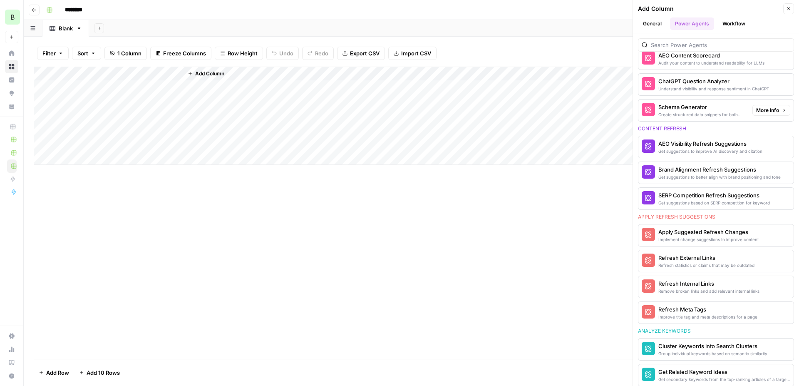
scroll to position [422, 0]
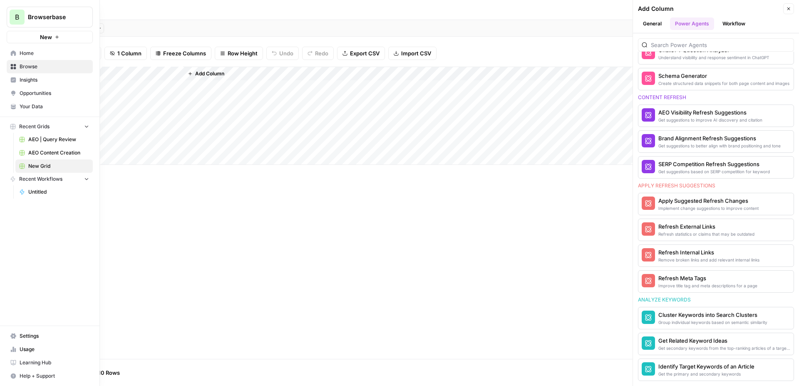
click at [38, 35] on button "New" at bounding box center [50, 37] width 86 height 12
click at [24, 38] on button "New" at bounding box center [50, 37] width 86 height 12
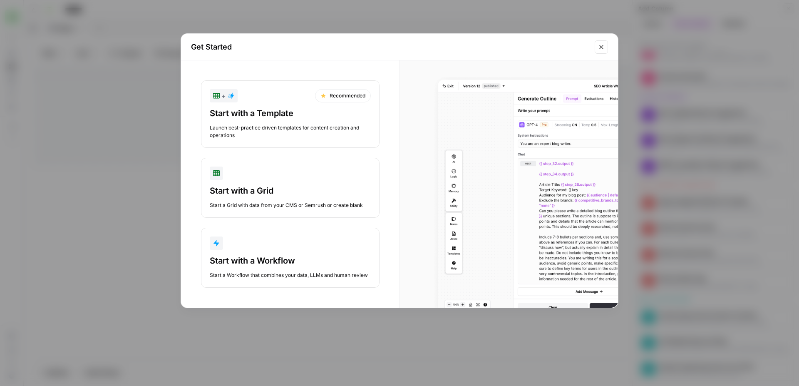
click at [229, 256] on div "Start with a Workflow" at bounding box center [290, 261] width 161 height 12
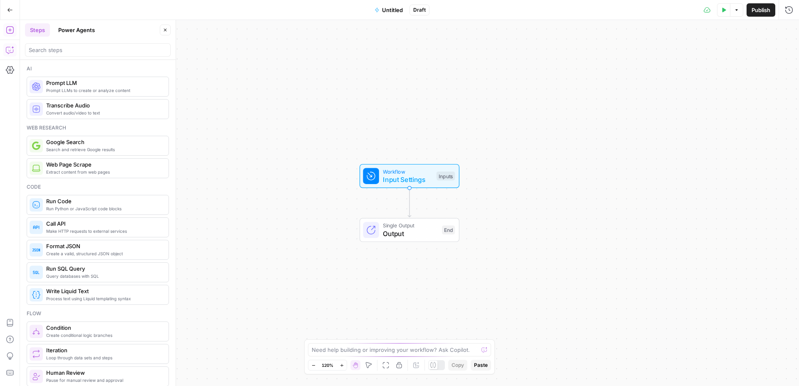
click at [10, 51] on icon "button" at bounding box center [10, 50] width 8 height 8
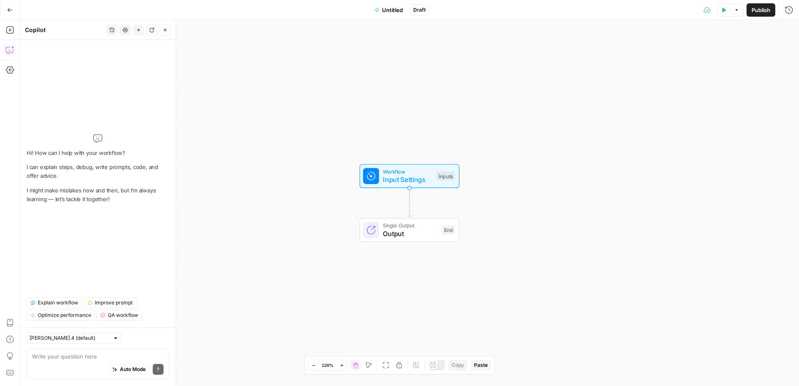
click at [47, 358] on textarea at bounding box center [98, 356] width 132 height 8
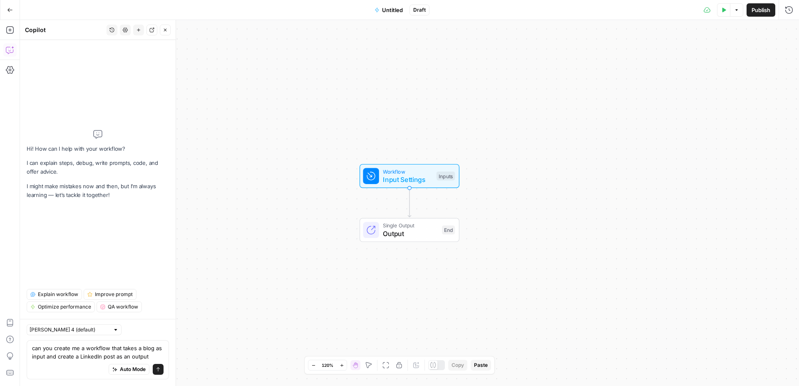
type textarea "can you create me a workflow that takes a blog as input and create a LinkedIn p…"
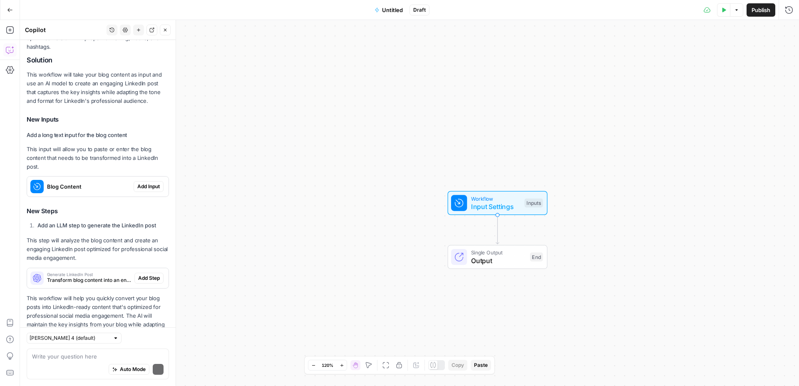
scroll to position [164, 0]
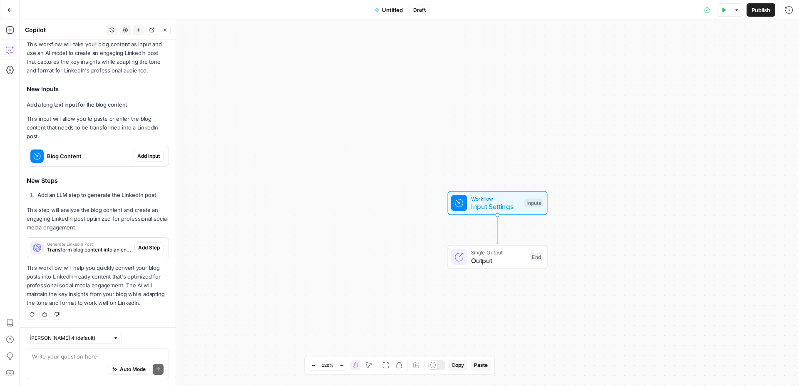
click at [153, 154] on span "Add Input" at bounding box center [148, 155] width 22 height 7
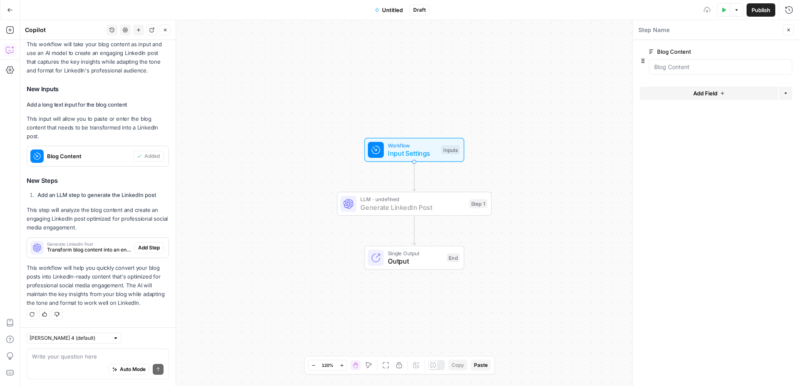
click at [147, 249] on span "Add Step" at bounding box center [149, 247] width 22 height 7
